Goal: Task Accomplishment & Management: Complete application form

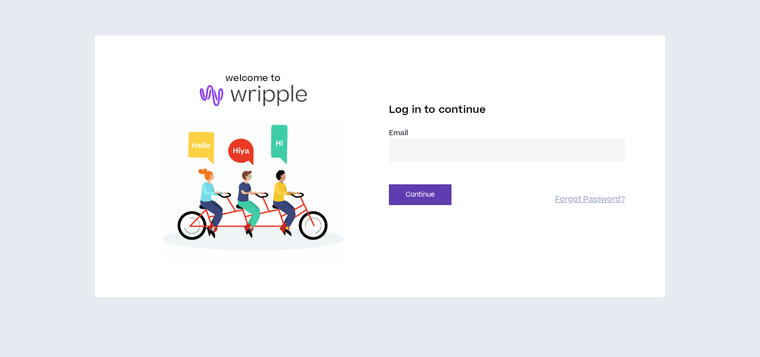
type input "**********"
click at [420, 194] on button "Continue" at bounding box center [420, 194] width 63 height 21
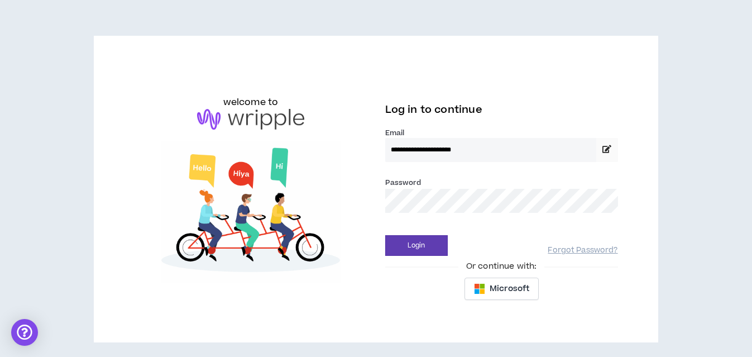
click at [409, 234] on div "Login Forgot Password?" at bounding box center [501, 241] width 233 height 28
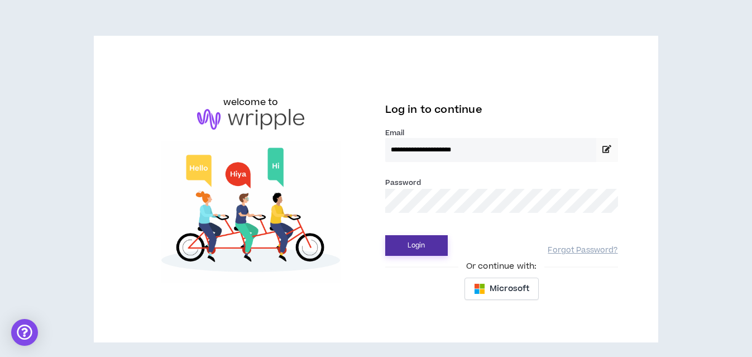
click at [409, 241] on button "Login" at bounding box center [416, 245] width 63 height 21
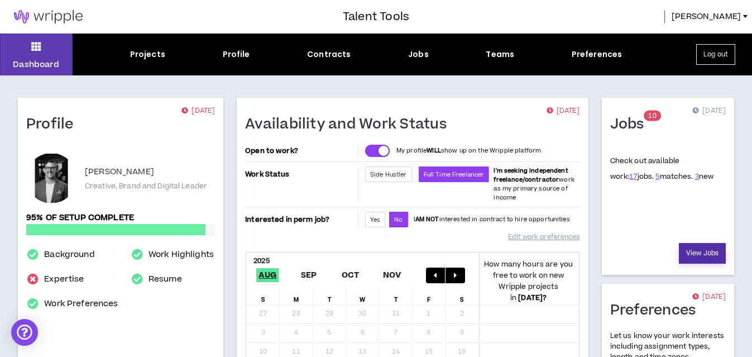
click at [693, 246] on link "View Jobs" at bounding box center [702, 253] width 47 height 21
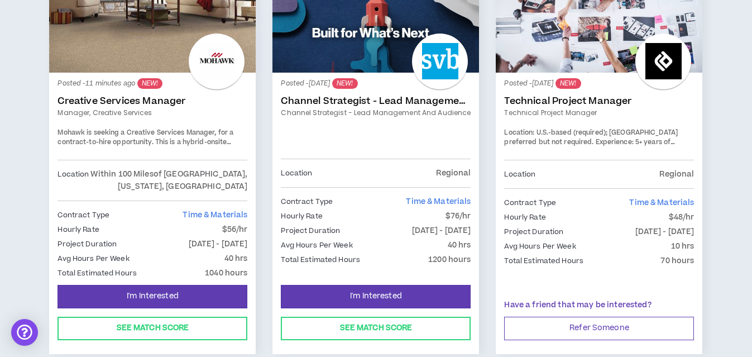
scroll to position [270, 0]
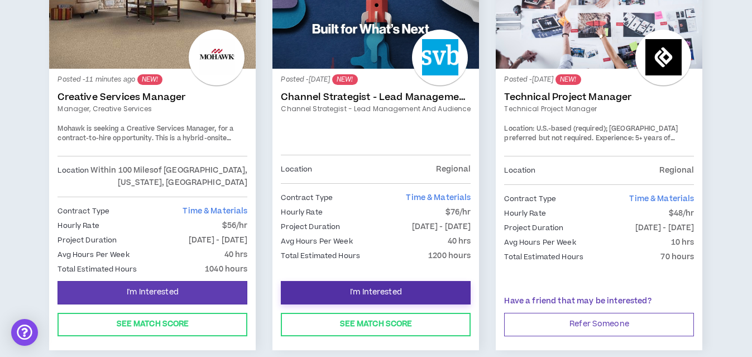
click at [373, 287] on span "I'm Interested" at bounding box center [376, 292] width 52 height 11
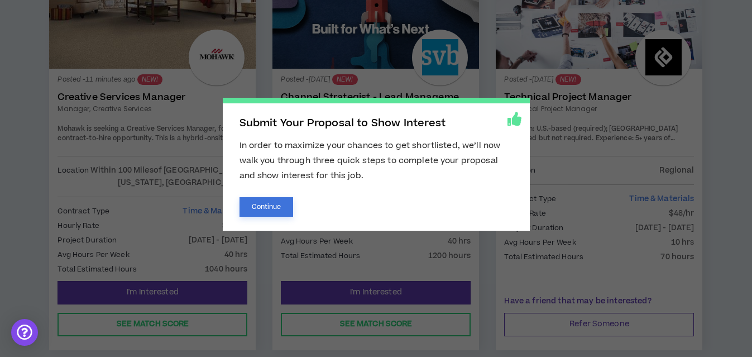
click at [255, 204] on button "Continue" at bounding box center [266, 207] width 54 height 20
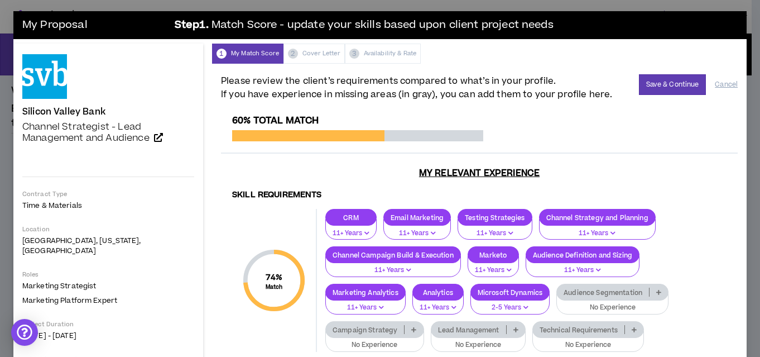
click at [362, 325] on p "Campaign Strategy" at bounding box center [365, 329] width 78 height 8
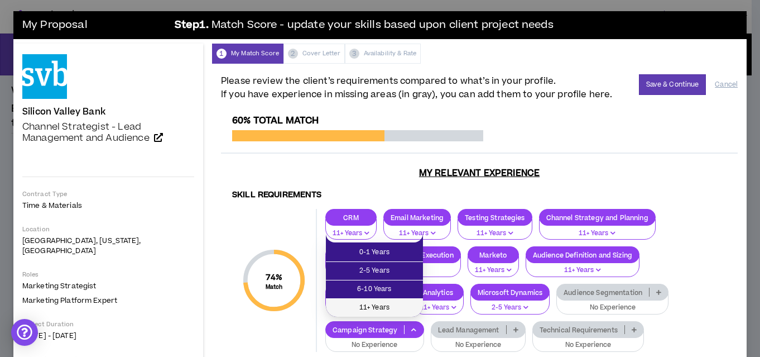
click at [368, 306] on span "11+ Years" at bounding box center [375, 307] width 84 height 12
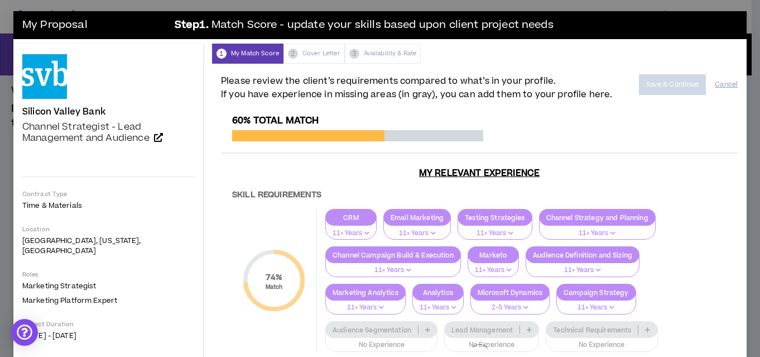
click at [476, 325] on div at bounding box center [479, 353] width 517 height 477
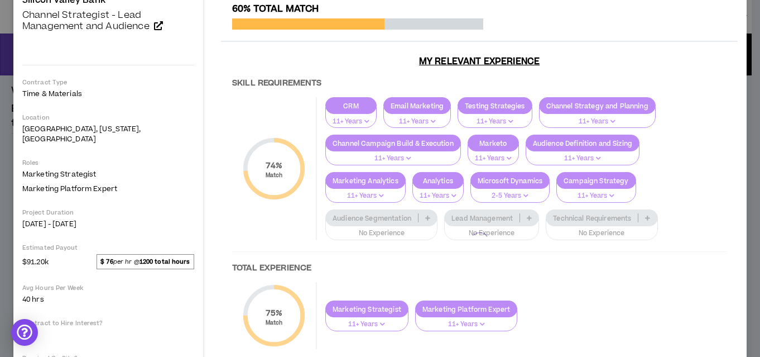
scroll to position [123, 0]
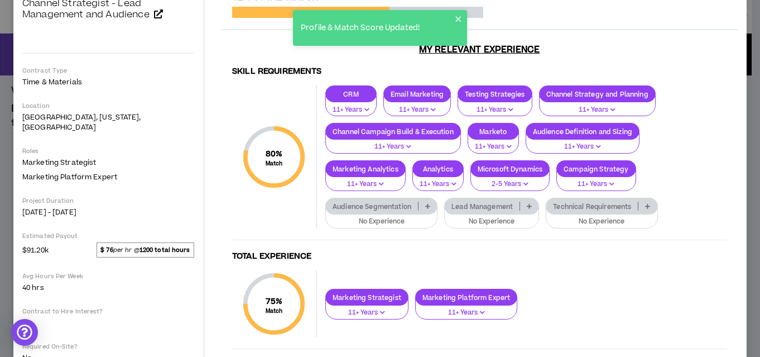
click at [402, 202] on p "Audience Segmentation" at bounding box center [372, 206] width 92 height 8
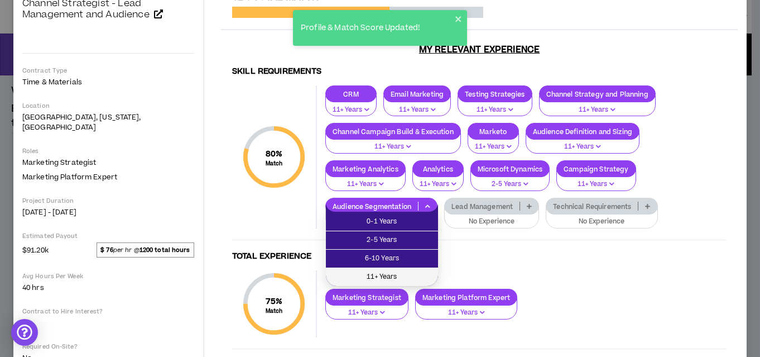
click at [376, 277] on span "11+ Years" at bounding box center [382, 277] width 99 height 12
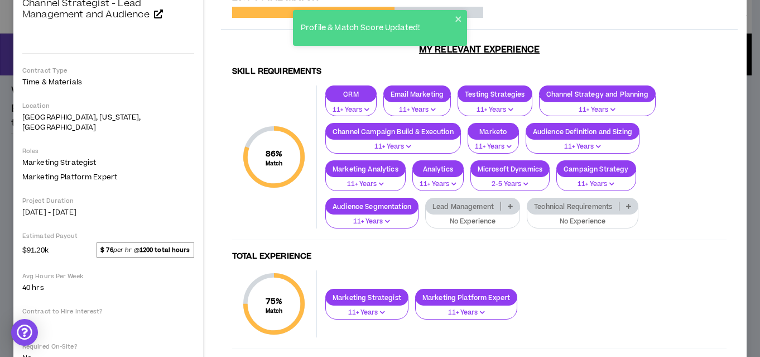
click at [476, 208] on p "Lead Management" at bounding box center [463, 206] width 75 height 8
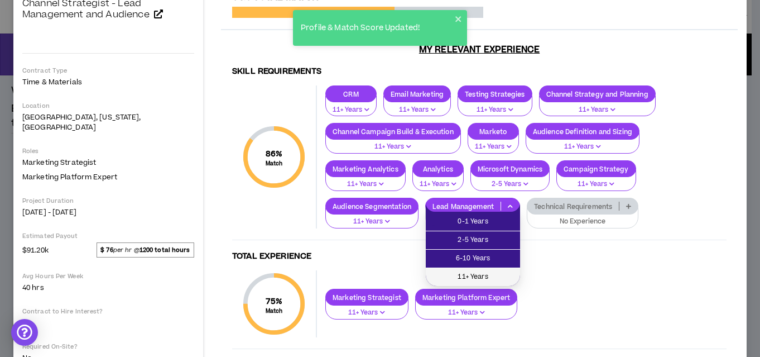
click at [471, 274] on span "11+ Years" at bounding box center [473, 277] width 81 height 12
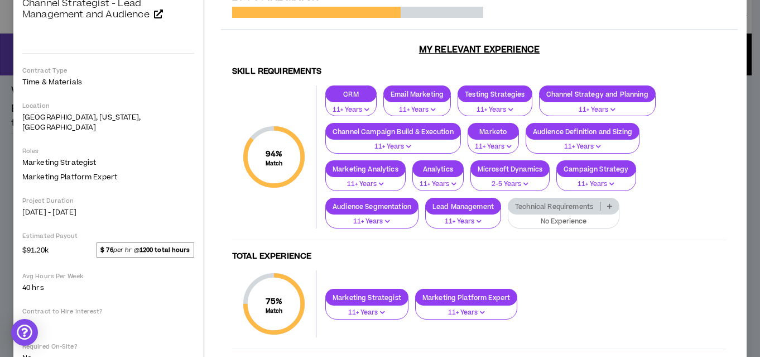
click at [549, 203] on p "Technical Requirements" at bounding box center [555, 206] width 92 height 8
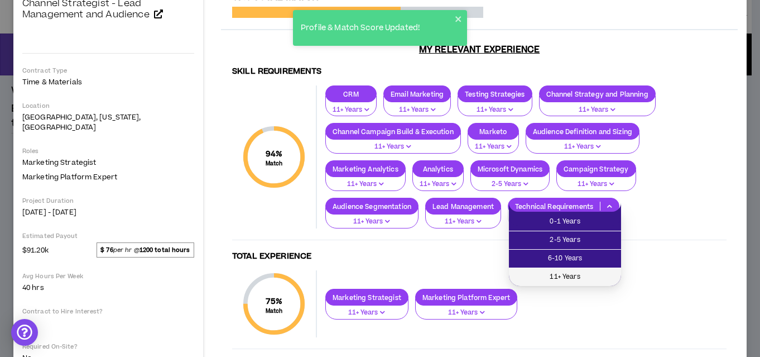
click at [554, 279] on span "11+ Years" at bounding box center [565, 277] width 99 height 12
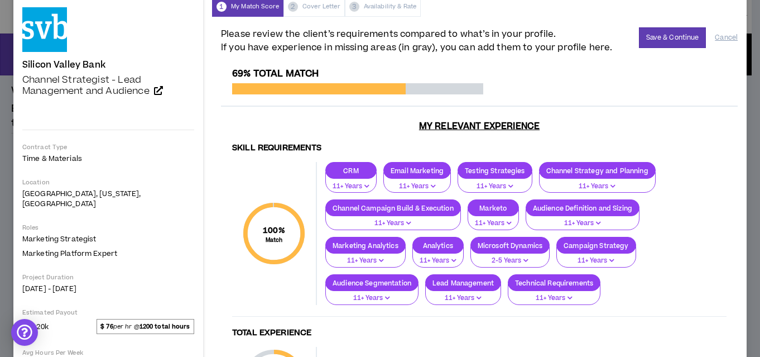
scroll to position [0, 0]
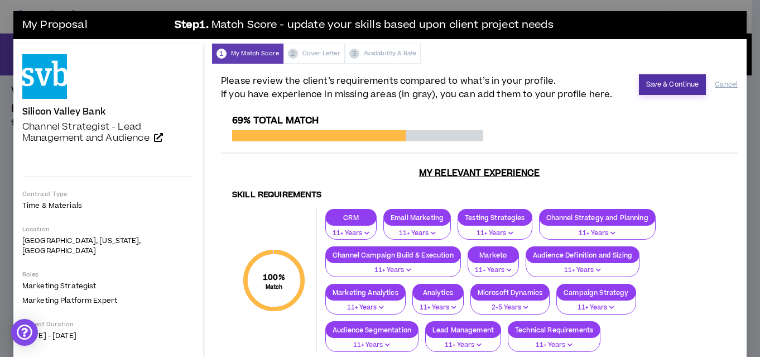
click at [672, 83] on button "Save & Continue" at bounding box center [673, 84] width 68 height 21
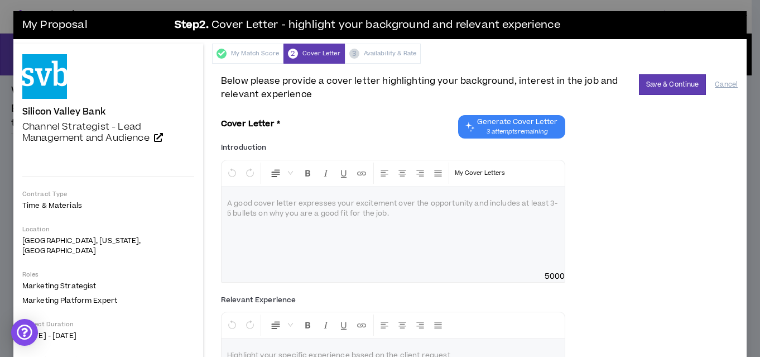
click at [287, 222] on div at bounding box center [393, 229] width 343 height 84
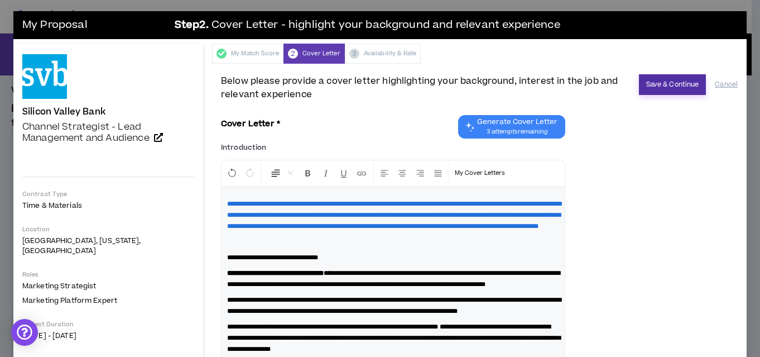
click at [672, 85] on button "Save & Continue" at bounding box center [673, 84] width 68 height 21
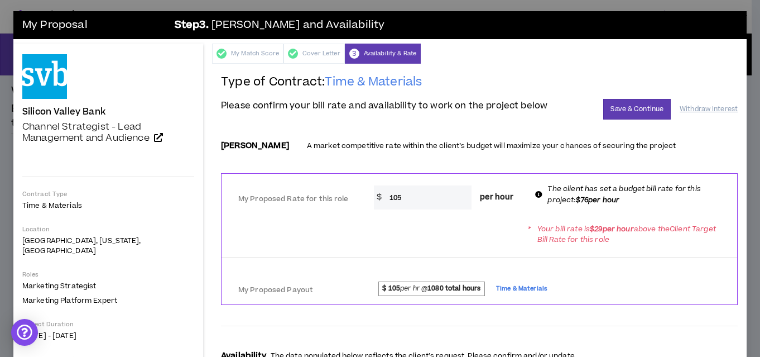
click at [402, 195] on input "105" at bounding box center [428, 197] width 88 height 24
type input "1"
type input "75"
click at [612, 103] on button "Save & Continue" at bounding box center [637, 109] width 68 height 21
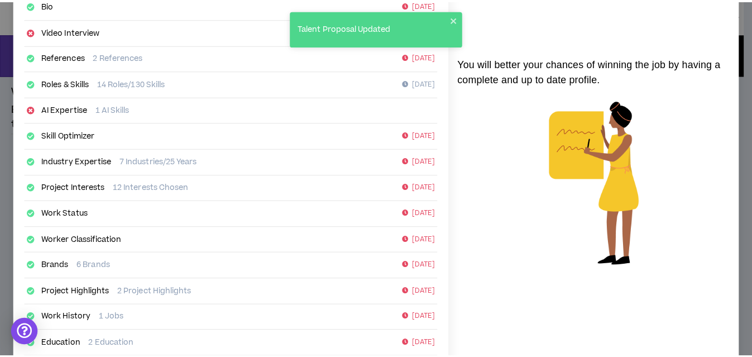
scroll to position [230, 0]
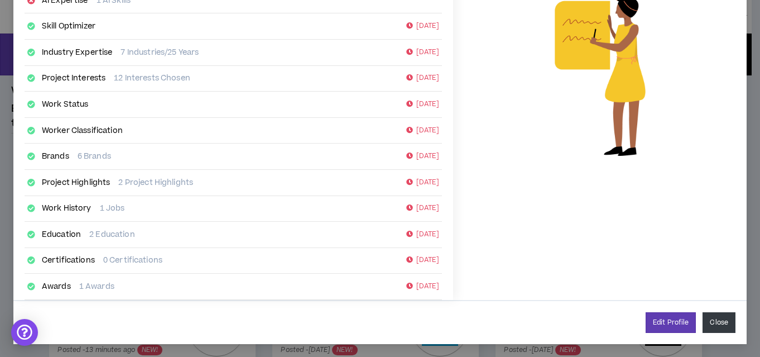
click at [706, 325] on button "Close" at bounding box center [719, 322] width 33 height 21
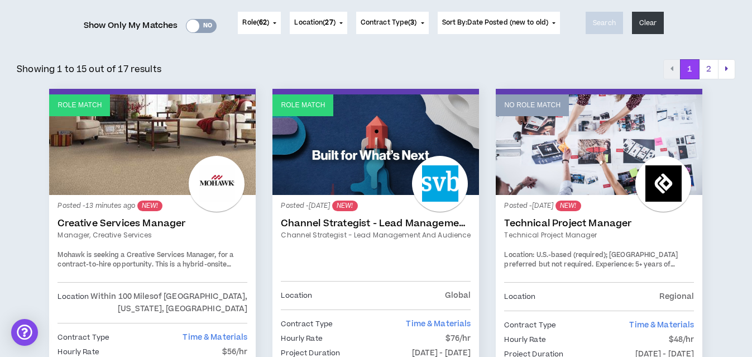
scroll to position [229, 0]
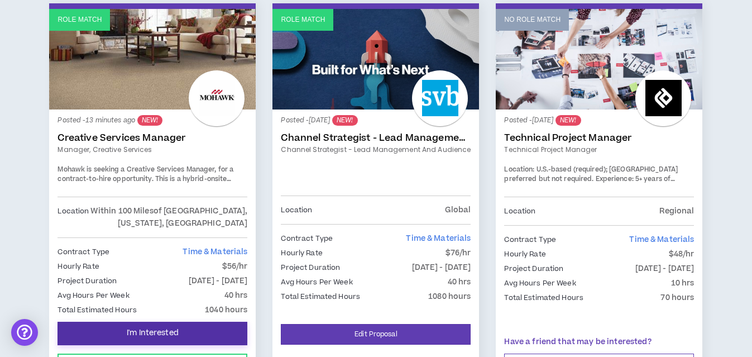
click at [136, 332] on span "I'm Interested" at bounding box center [153, 333] width 52 height 11
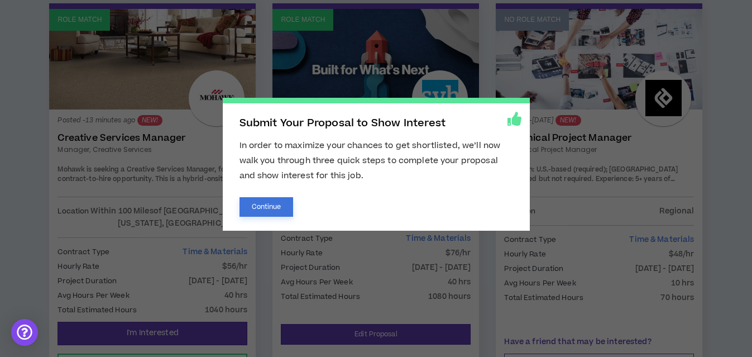
click at [259, 207] on button "Continue" at bounding box center [266, 207] width 54 height 20
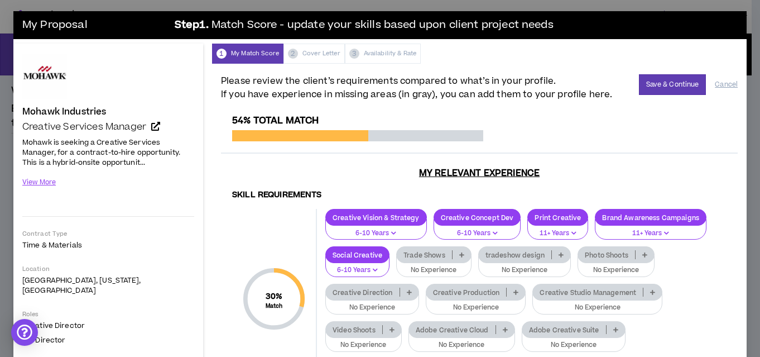
click at [452, 251] on p "Trade Shows" at bounding box center [424, 255] width 55 height 8
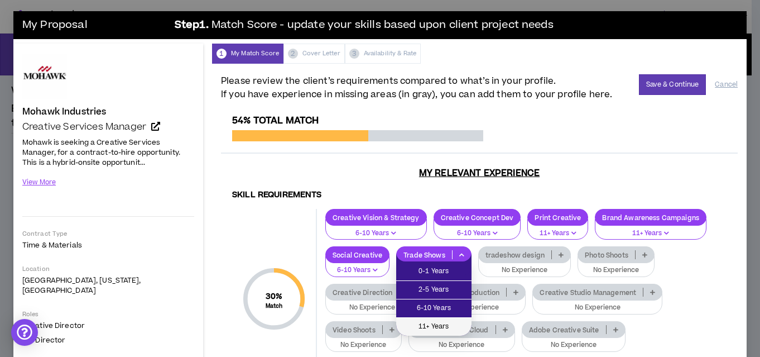
click at [426, 323] on span "11+ Years" at bounding box center [434, 326] width 62 height 12
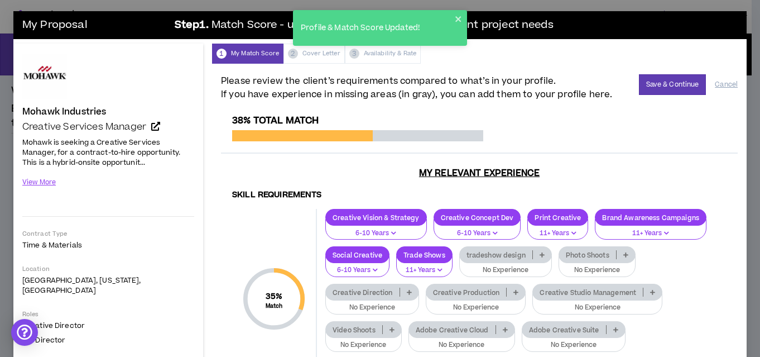
click at [497, 252] on p "tradeshow design" at bounding box center [496, 255] width 73 height 8
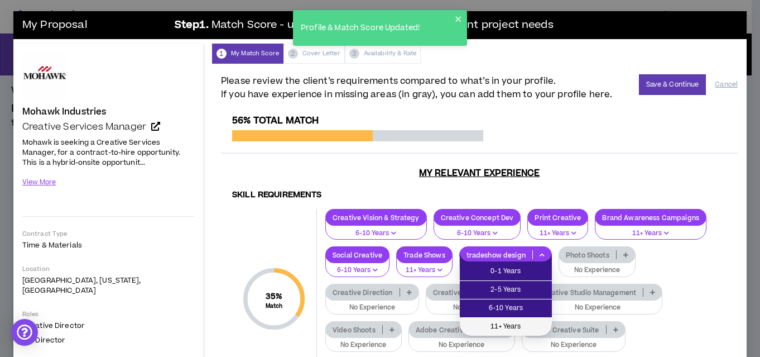
click at [495, 327] on span "11+ Years" at bounding box center [506, 326] width 79 height 12
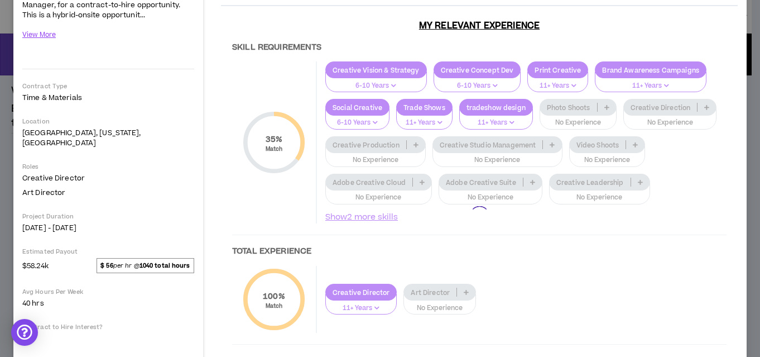
scroll to position [151, 0]
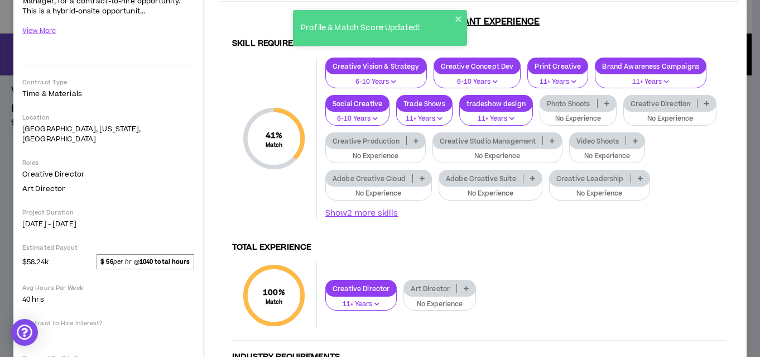
click at [704, 106] on icon at bounding box center [706, 103] width 5 height 6
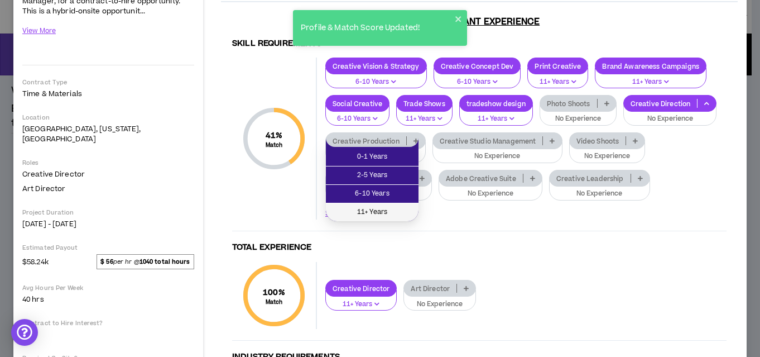
click at [393, 215] on span "11+ Years" at bounding box center [372, 212] width 79 height 12
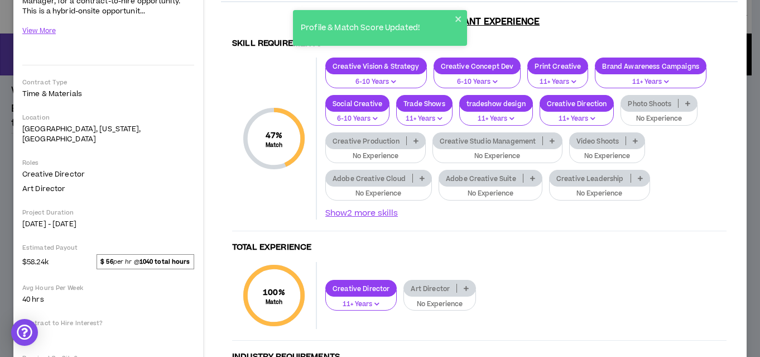
click at [387, 137] on p "Creative Production" at bounding box center [366, 141] width 80 height 8
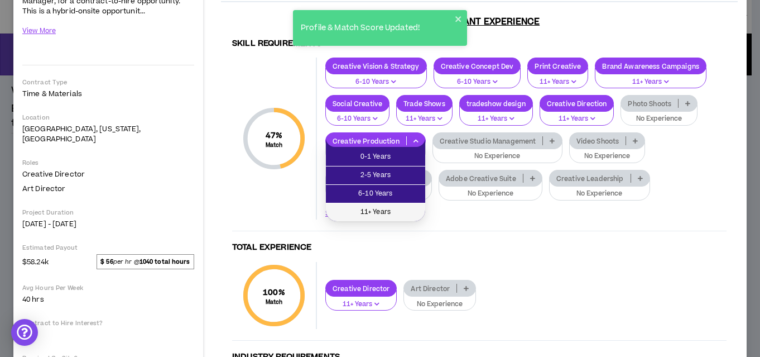
click at [372, 205] on li "11+ Years" at bounding box center [375, 212] width 99 height 18
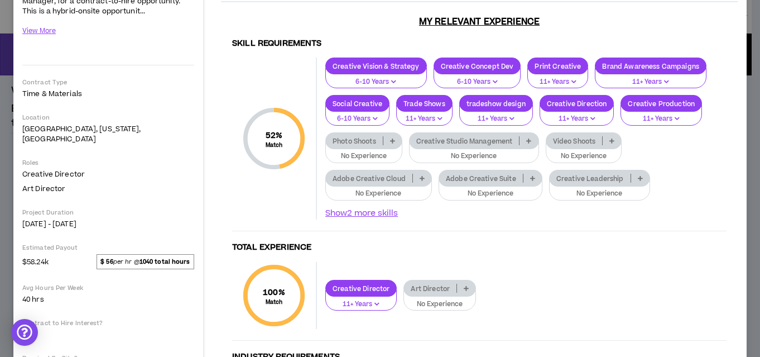
click at [567, 142] on p "Video Shoots" at bounding box center [575, 141] width 56 height 8
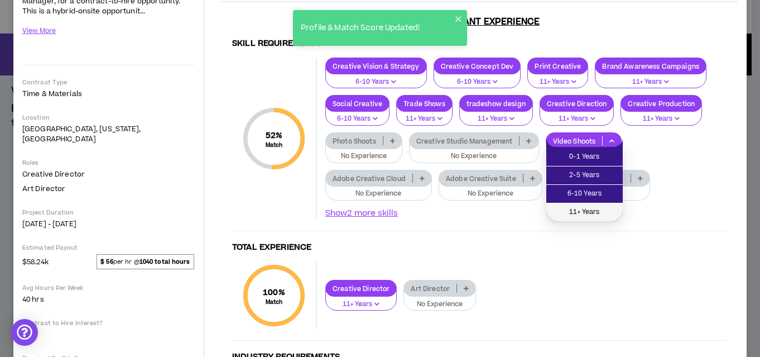
click at [568, 213] on span "11+ Years" at bounding box center [584, 212] width 63 height 12
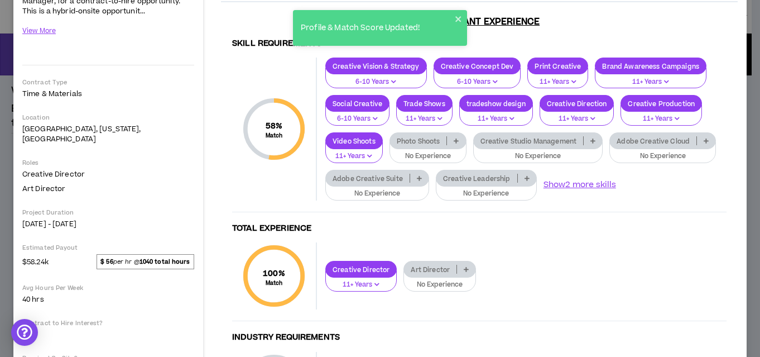
click at [426, 138] on p "Photo Shoots" at bounding box center [418, 141] width 57 height 8
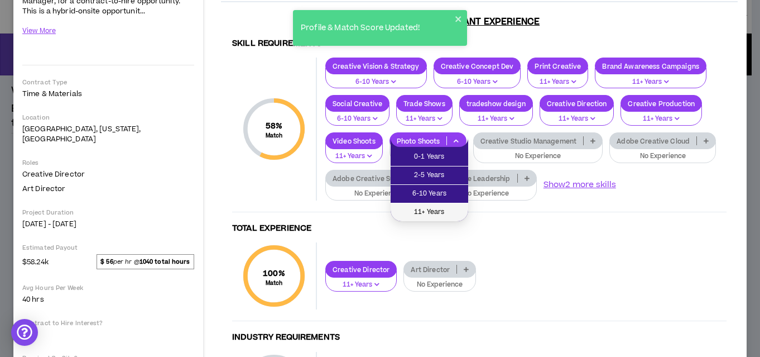
click at [428, 207] on span "11+ Years" at bounding box center [429, 212] width 64 height 12
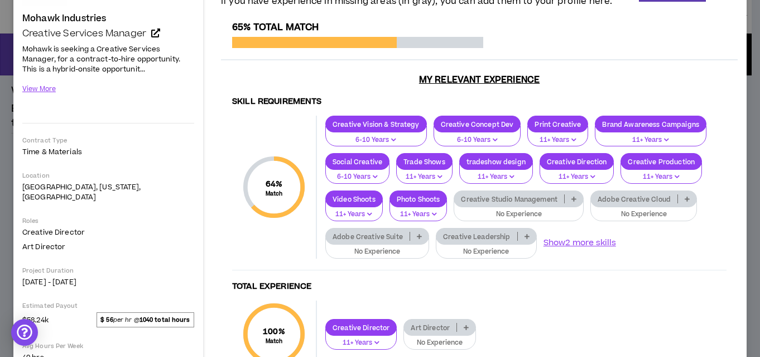
scroll to position [97, 0]
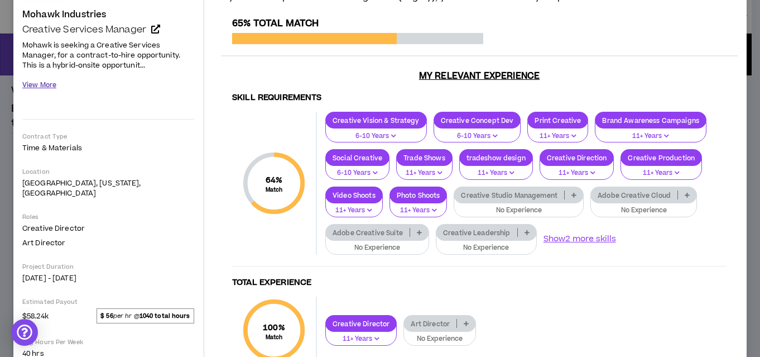
click at [46, 87] on button "View More" at bounding box center [39, 85] width 34 height 20
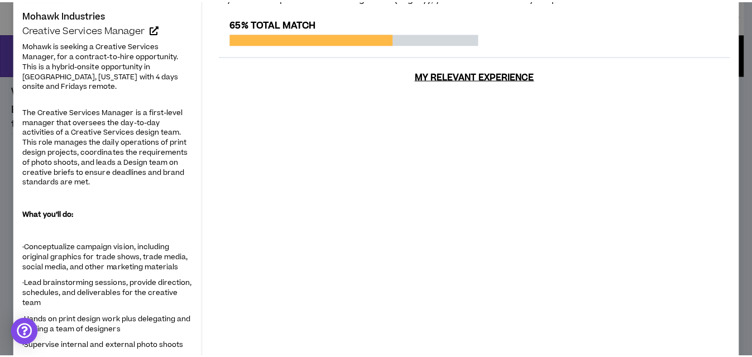
scroll to position [0, 0]
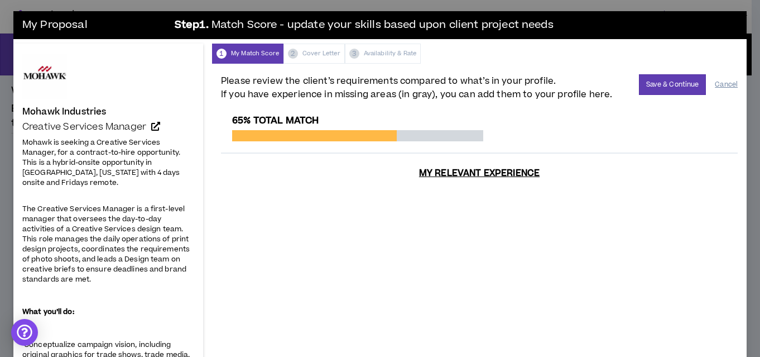
click at [716, 82] on button "Cancel" at bounding box center [726, 85] width 23 height 20
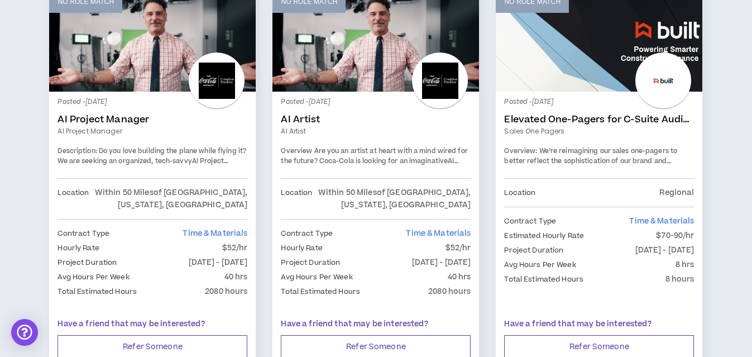
scroll to position [2005, 0]
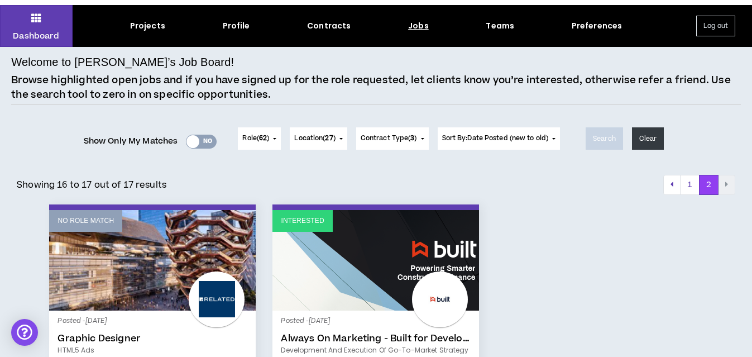
scroll to position [25, 0]
